Goal: Ask a question

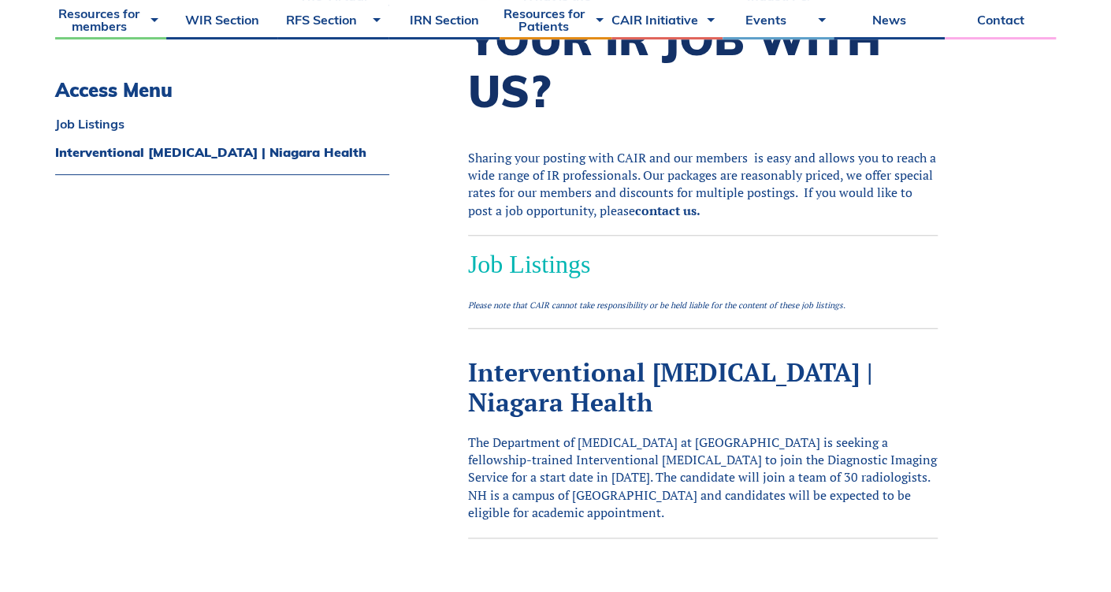
scroll to position [499, 0]
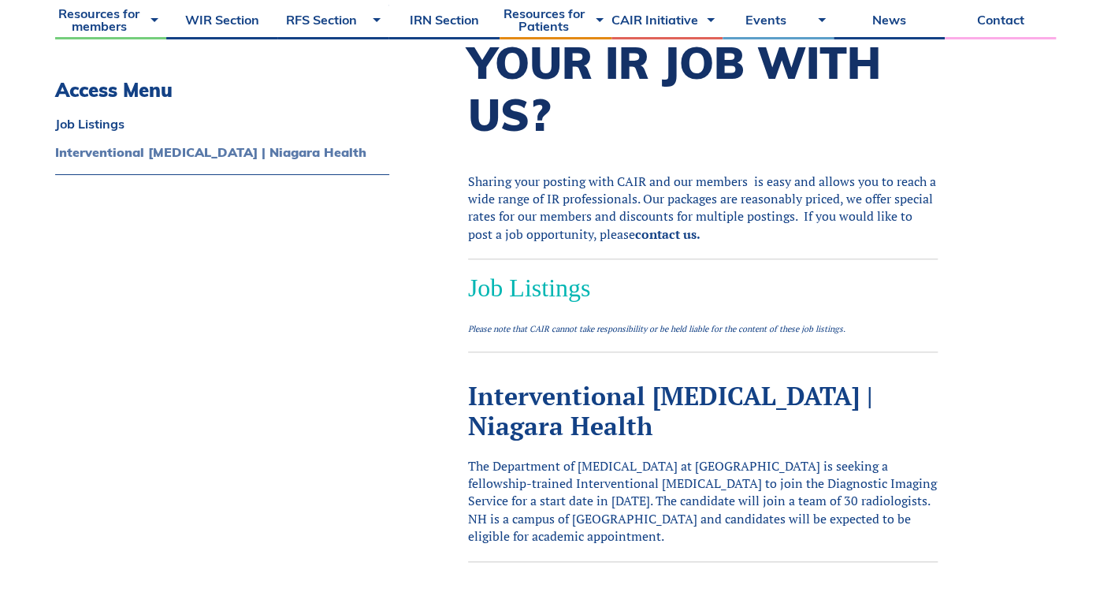
click at [126, 146] on link "Interventional [MEDICAL_DATA] | Niagara Health" at bounding box center [222, 152] width 334 height 13
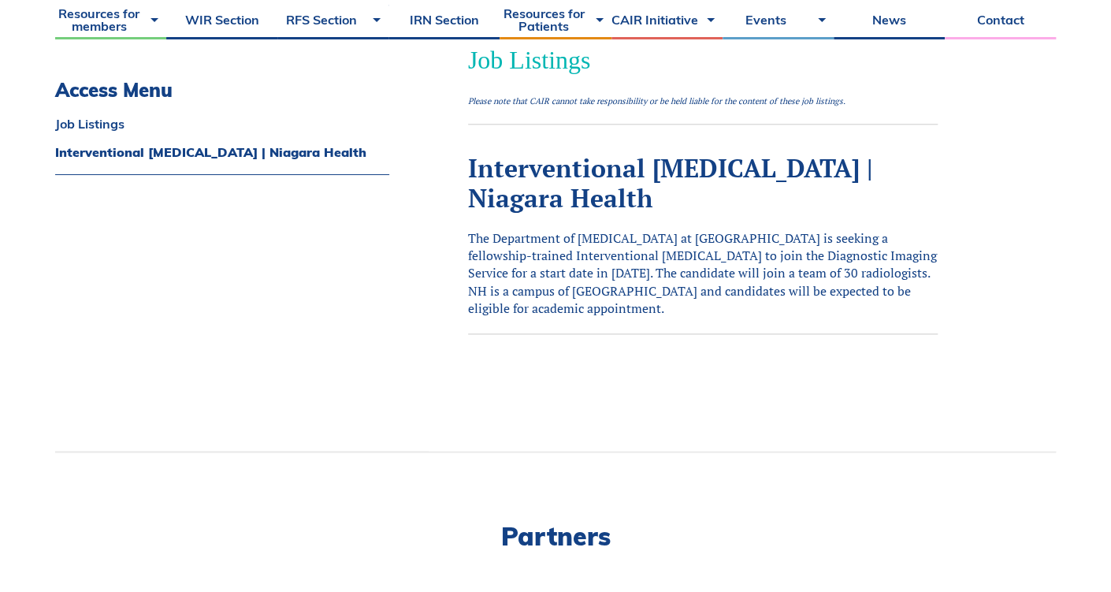
scroll to position [801, 0]
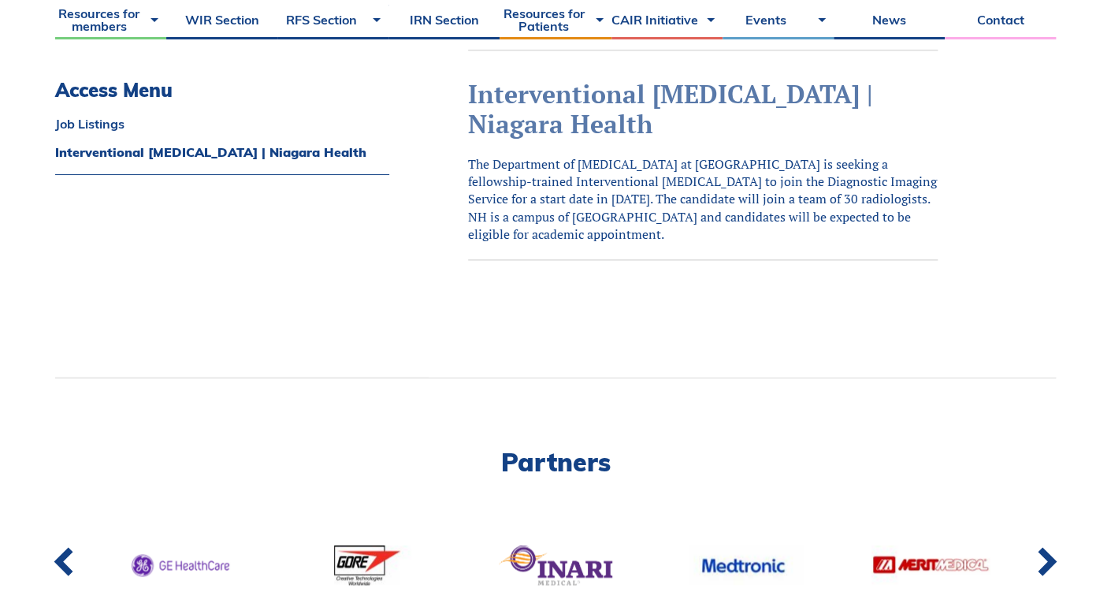
click at [516, 94] on link "Interventional [MEDICAL_DATA] | Niagara Health" at bounding box center [670, 108] width 405 height 63
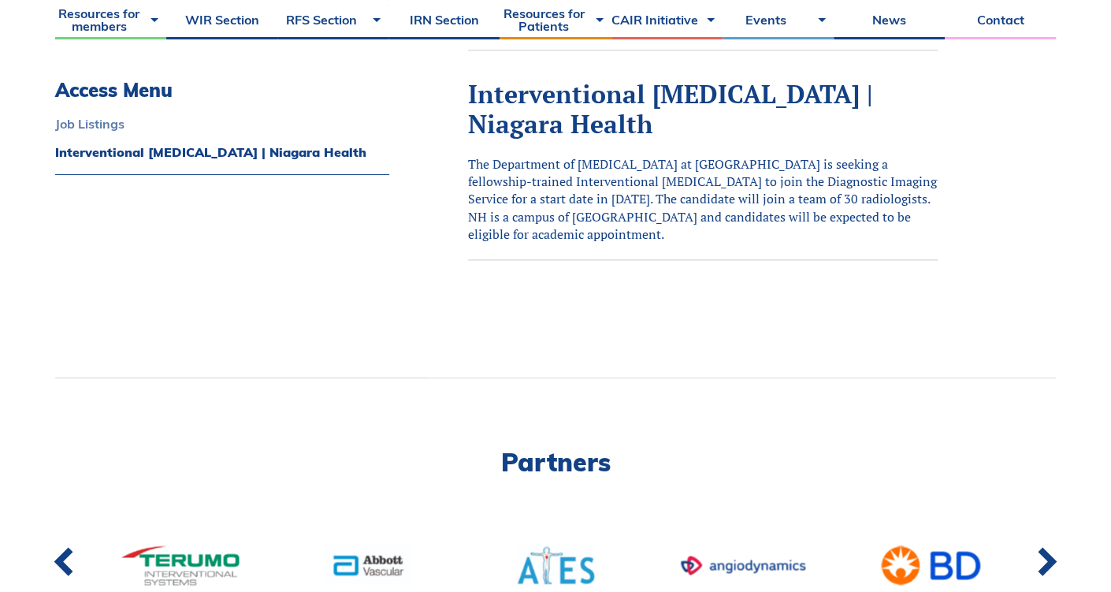
click at [86, 121] on link "Job Listings" at bounding box center [222, 123] width 334 height 13
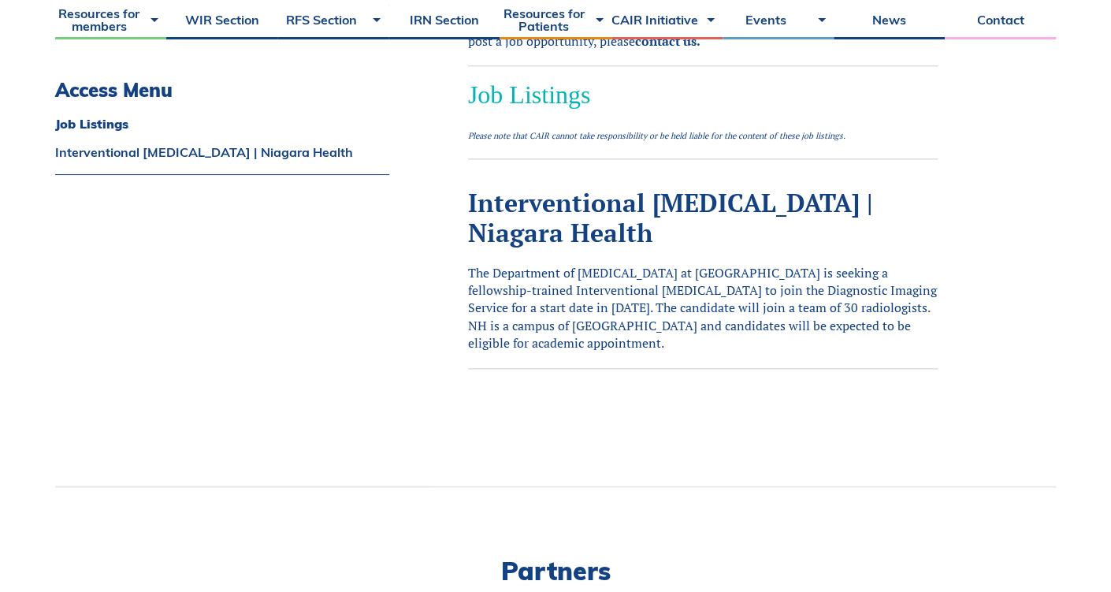
scroll to position [442, 0]
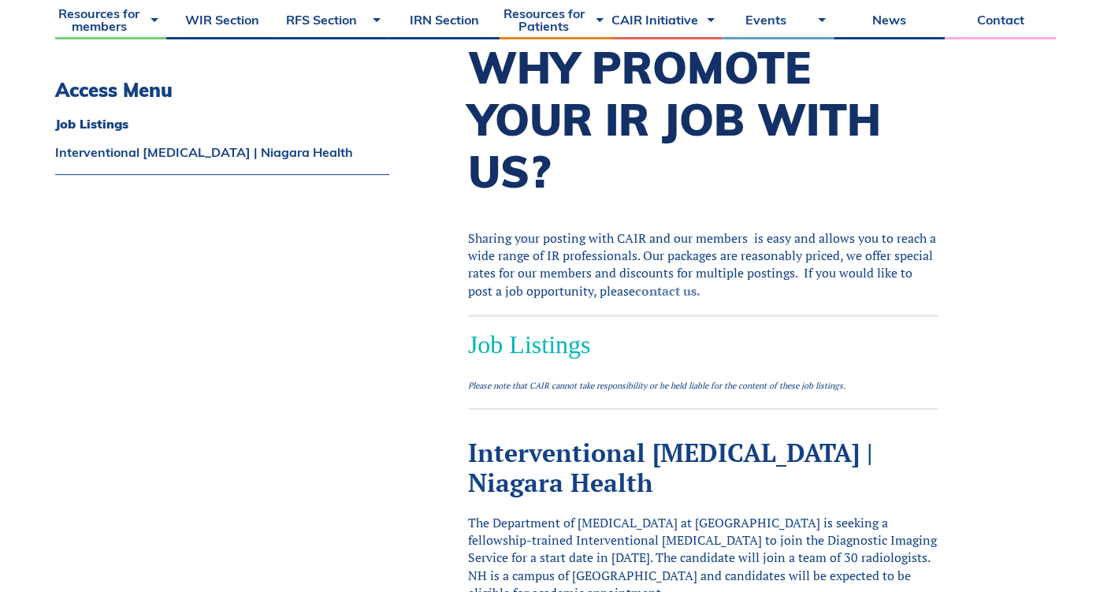
click at [646, 288] on link "contact us." at bounding box center [667, 290] width 65 height 17
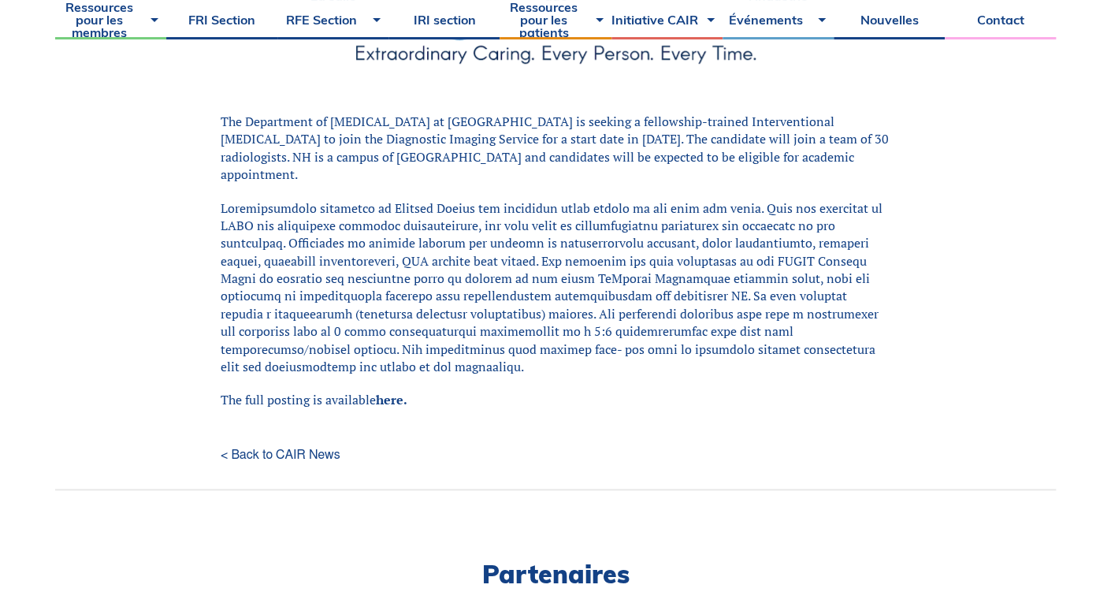
scroll to position [499, 0]
click at [389, 390] on link "here." at bounding box center [392, 398] width 32 height 17
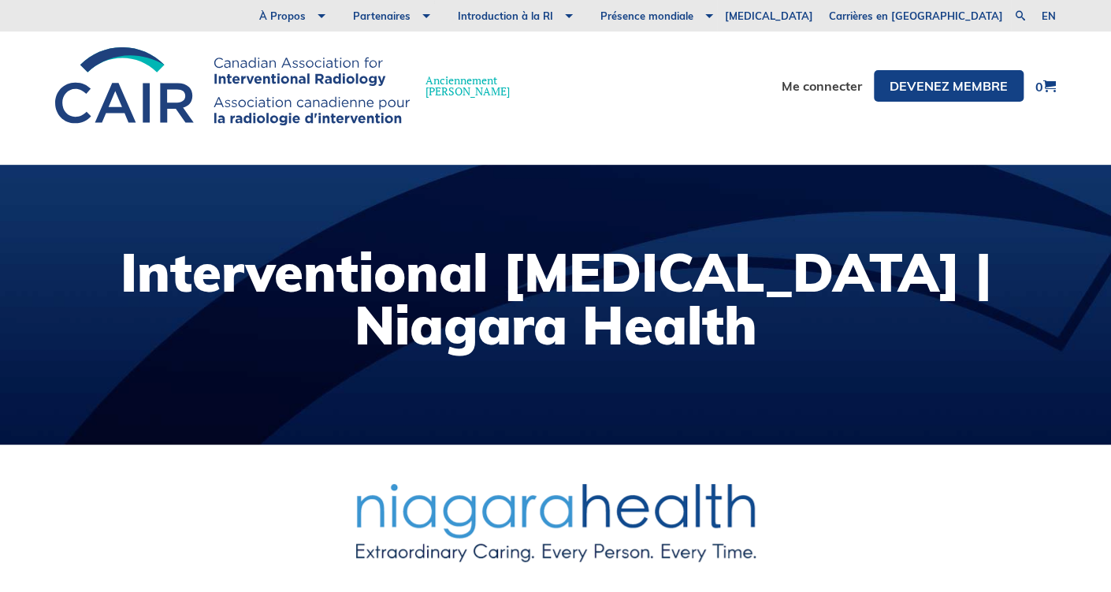
scroll to position [416, 0]
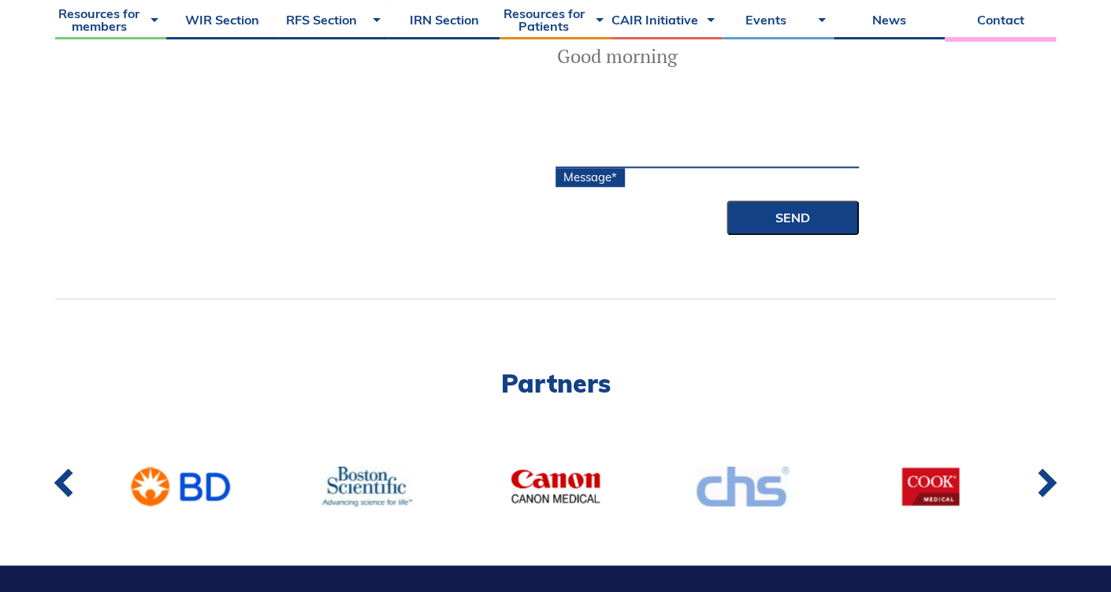
scroll to position [499, 0]
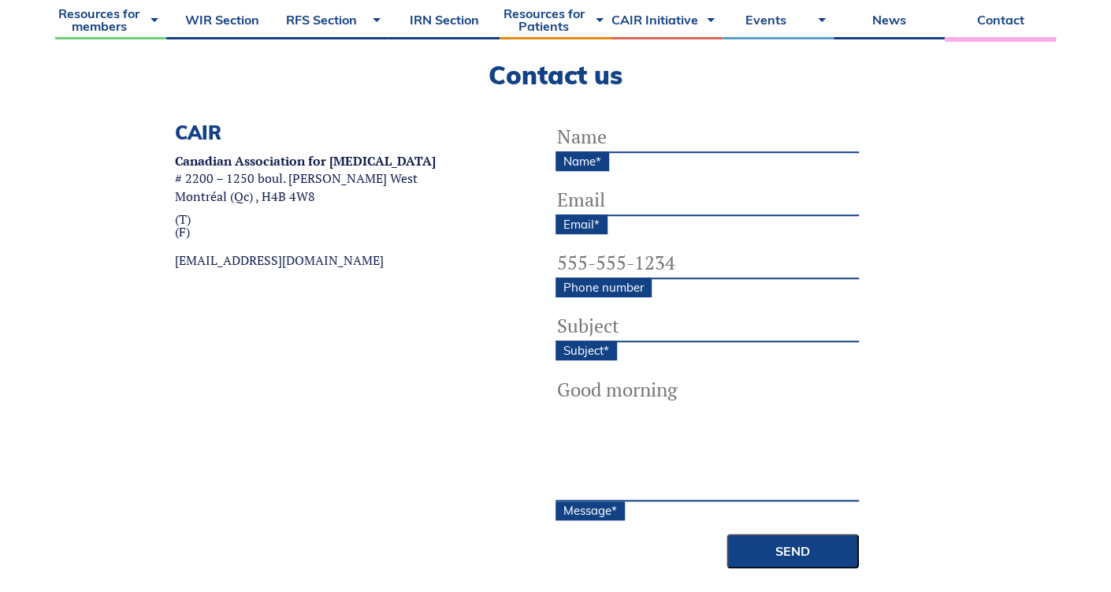
click at [566, 132] on input "Name *" at bounding box center [707, 137] width 303 height 32
type input "Jeanette Buholzer"
click at [570, 197] on input "Email *" at bounding box center [707, 200] width 303 height 32
type input "j"
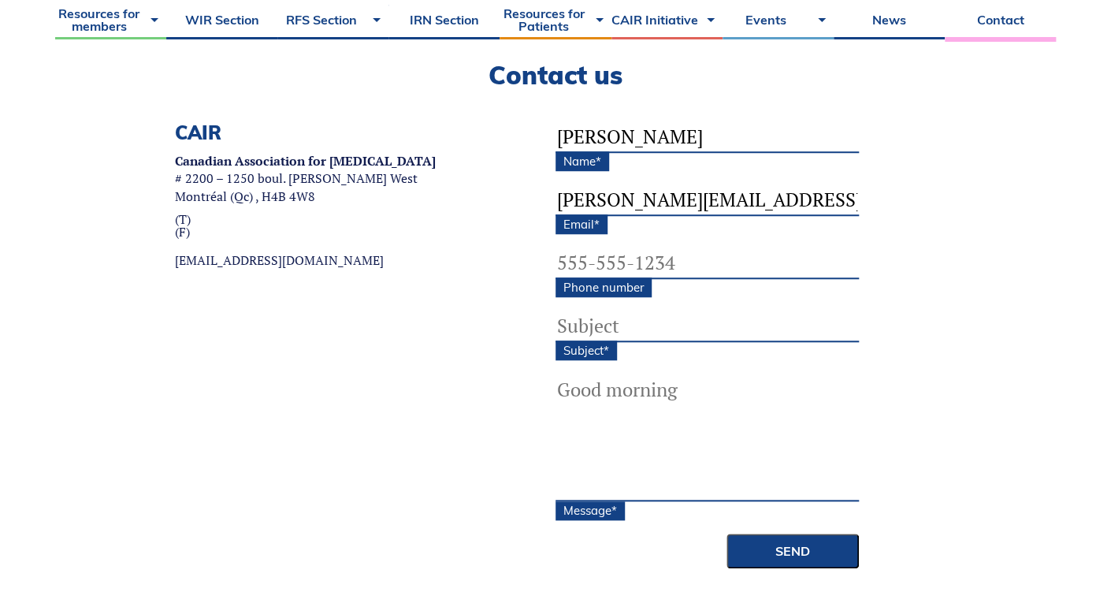
type input "Jeanette.buholzer@vch.ca"
click at [593, 324] on input "Subject *" at bounding box center [707, 326] width 303 height 32
type input "Job Posting"
click at [564, 388] on textarea "Message *" at bounding box center [707, 438] width 303 height 126
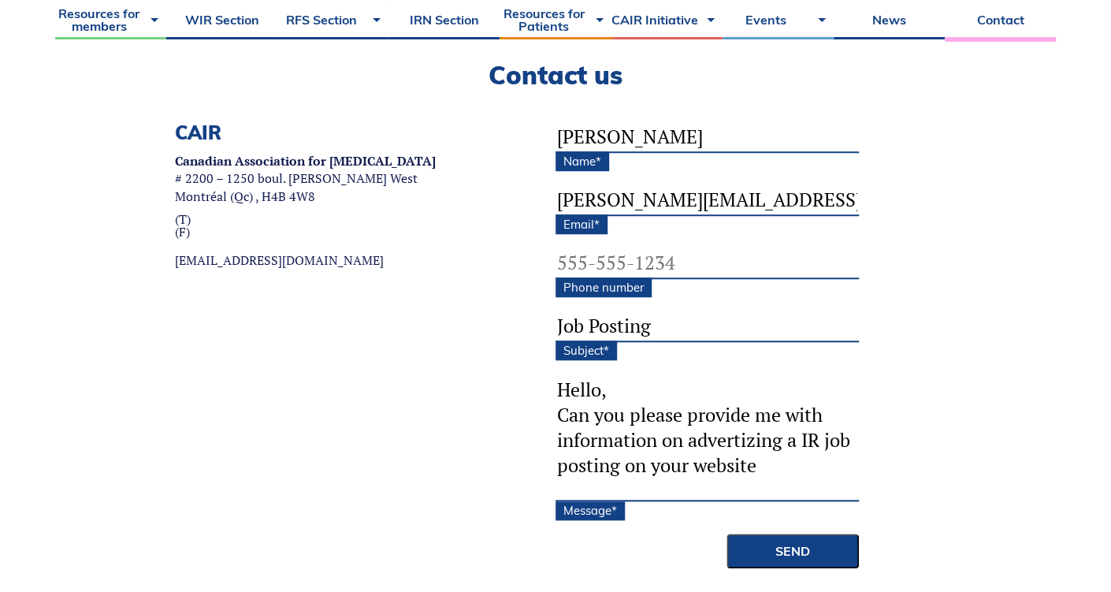
click at [747, 440] on textarea "Hello, Can you please provide me with information on advertizing a IR job posti…" at bounding box center [707, 438] width 303 height 126
click at [784, 462] on textarea "Hello, Can you please provide me with information on advertizing a IR job posti…" at bounding box center [707, 438] width 303 height 126
click at [763, 459] on textarea "Hello, Can you please provide me with information on advertising a IR job posti…" at bounding box center [707, 438] width 303 height 126
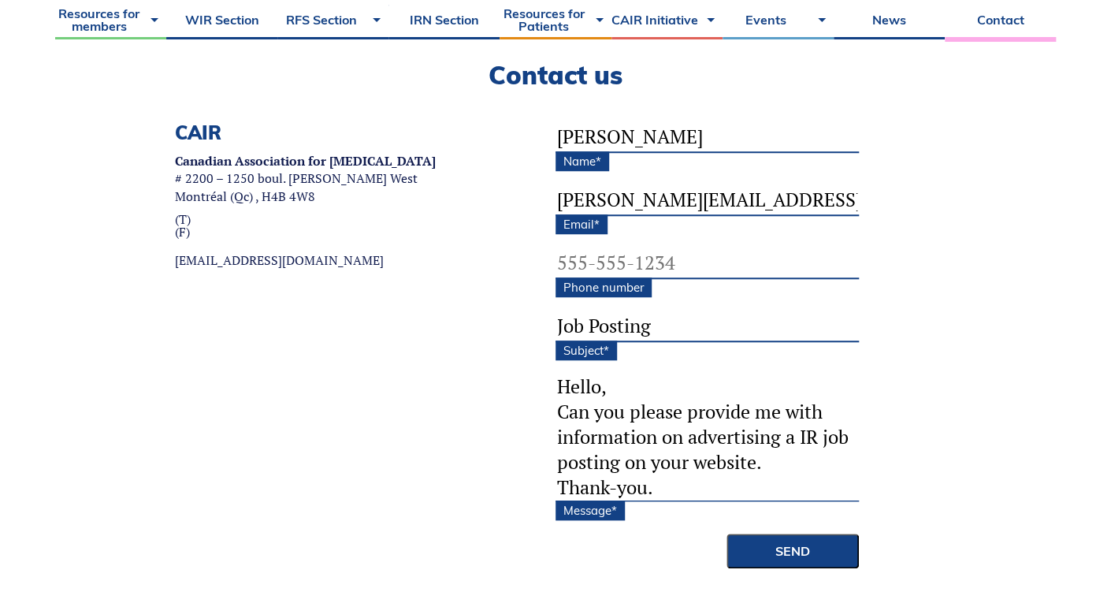
scroll to position [4, 0]
drag, startPoint x: 686, startPoint y: 408, endPoint x: 755, endPoint y: 410, distance: 68.6
click at [755, 410] on textarea "Hello, Can you please provide me with information on advertising a IR job posti…" at bounding box center [707, 438] width 303 height 126
drag, startPoint x: 773, startPoint y: 410, endPoint x: 812, endPoint y: 407, distance: 38.7
click at [812, 407] on textarea "Hello, Can you please email me with information on advertising a IR job posting…" at bounding box center [707, 438] width 303 height 126
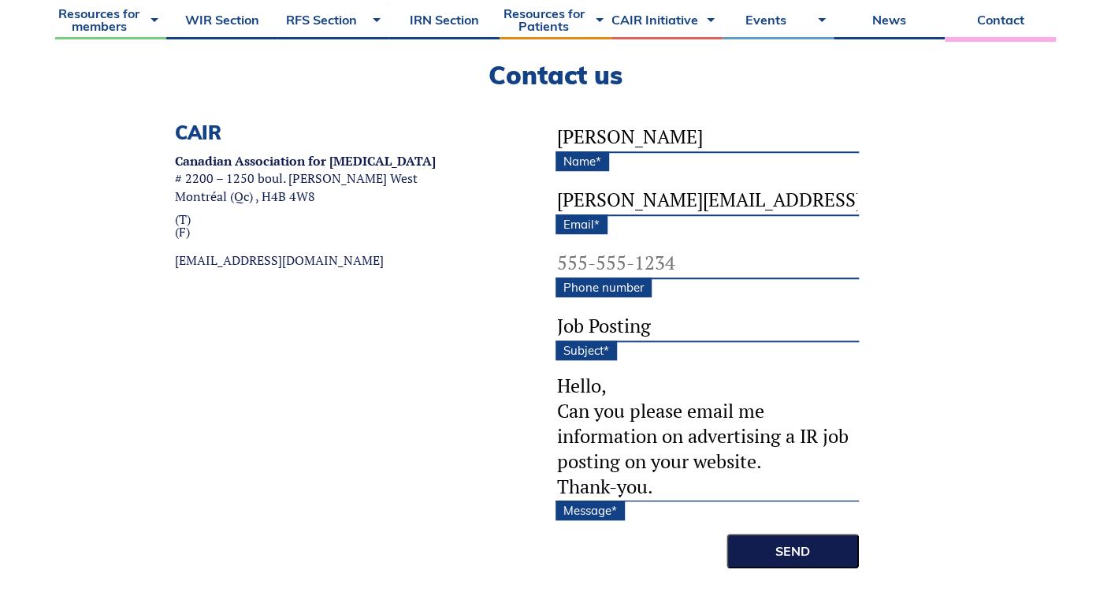
type textarea "Hello, Can you please email me information on advertising a IR job posting on y…"
click at [828, 550] on input "Send" at bounding box center [793, 550] width 132 height 35
